Goal: Browse casually

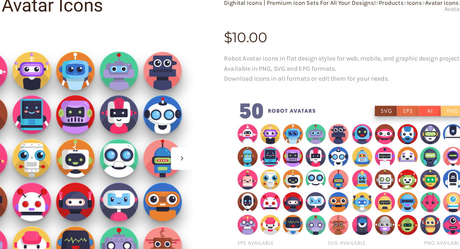
click at [270, 180] on img at bounding box center [326, 188] width 178 height 119
click at [361, 142] on img at bounding box center [326, 188] width 178 height 119
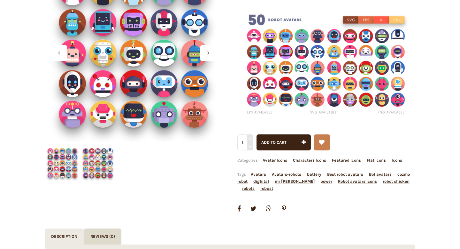
scroll to position [144, 0]
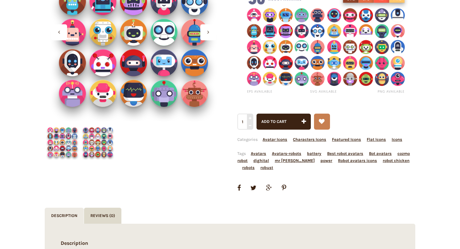
click at [99, 148] on img at bounding box center [97, 141] width 35 height 35
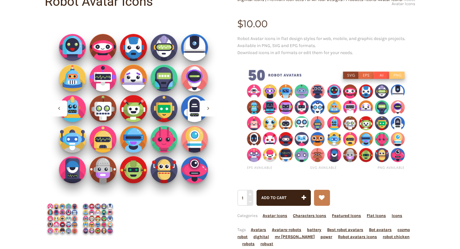
scroll to position [74, 0]
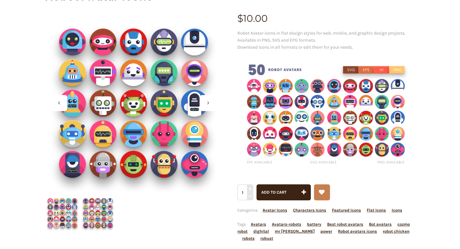
click at [63, 205] on img at bounding box center [62, 212] width 35 height 35
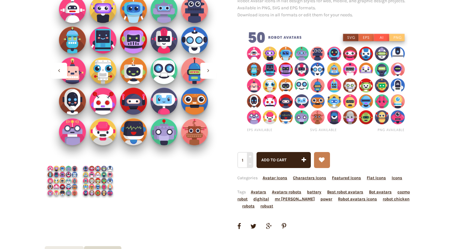
scroll to position [0, 0]
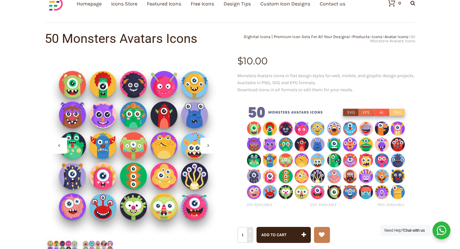
scroll to position [33, 0]
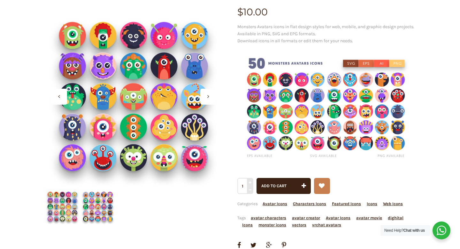
scroll to position [82, 0]
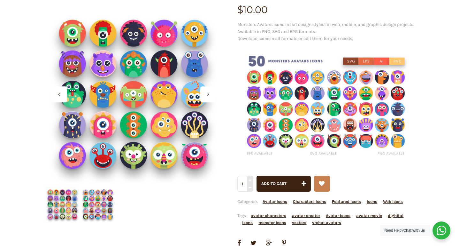
click at [317, 123] on img at bounding box center [326, 106] width 178 height 119
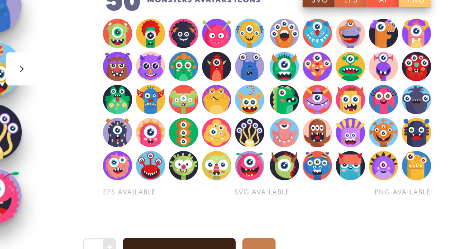
click at [294, 156] on img at bounding box center [326, 106] width 178 height 119
